Goal: Find specific page/section: Find specific page/section

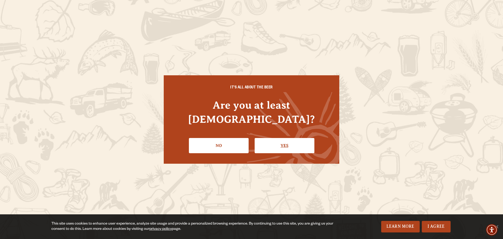
click at [268, 140] on link "Yes" at bounding box center [285, 145] width 60 height 15
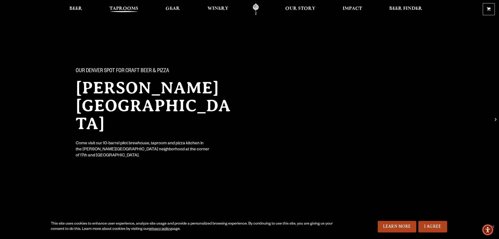
click at [126, 8] on span "Taprooms" at bounding box center [123, 9] width 29 height 4
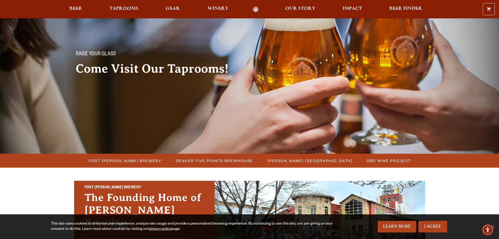
scroll to position [26, 0]
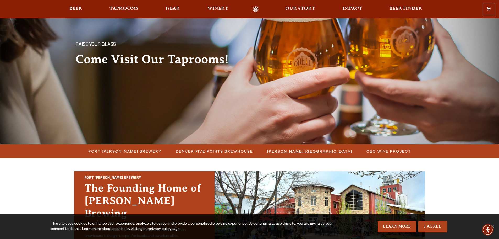
click at [299, 152] on span "[PERSON_NAME] [GEOGRAPHIC_DATA]" at bounding box center [309, 151] width 85 height 8
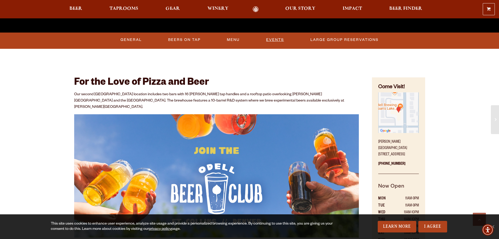
click at [272, 38] on link "Events" at bounding box center [275, 40] width 22 height 12
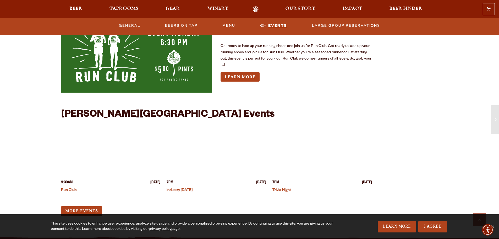
scroll to position [1358, 0]
